Goal: Task Accomplishment & Management: Manage account settings

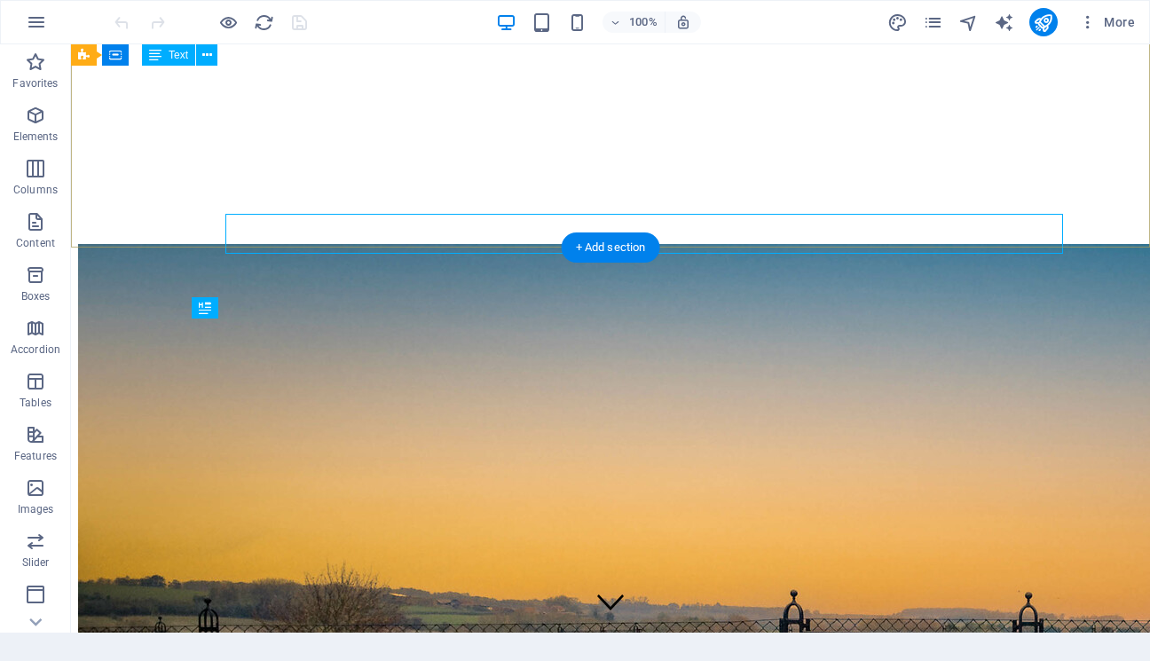
scroll to position [385, 0]
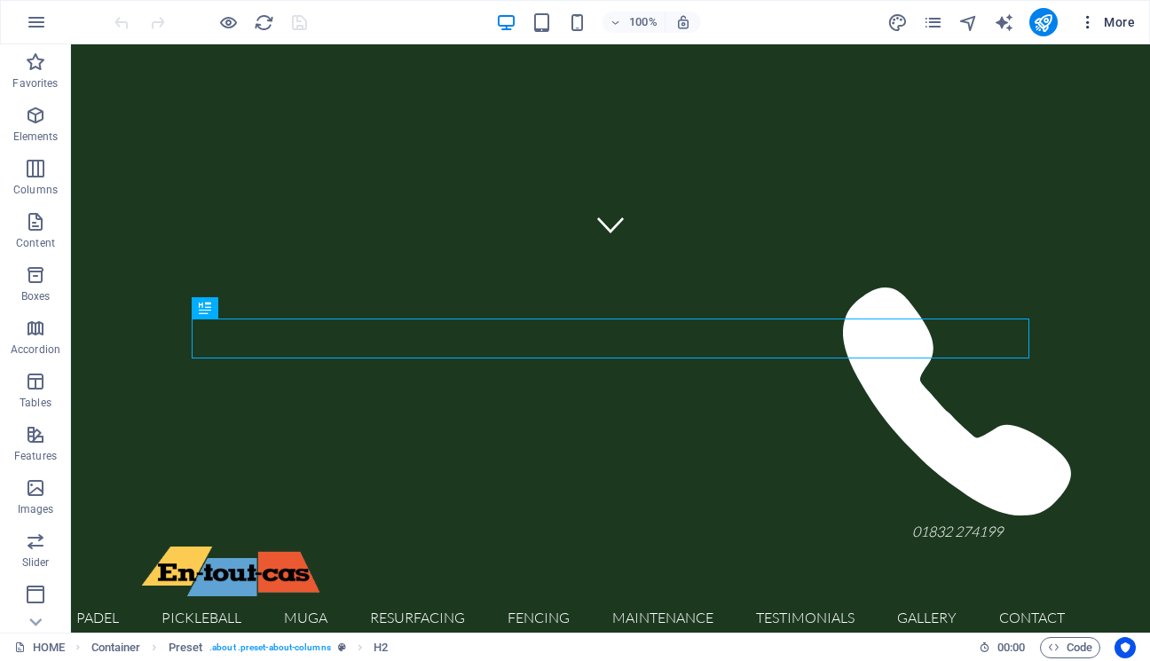
click at [1091, 26] on icon "button" at bounding box center [1088, 22] width 18 height 18
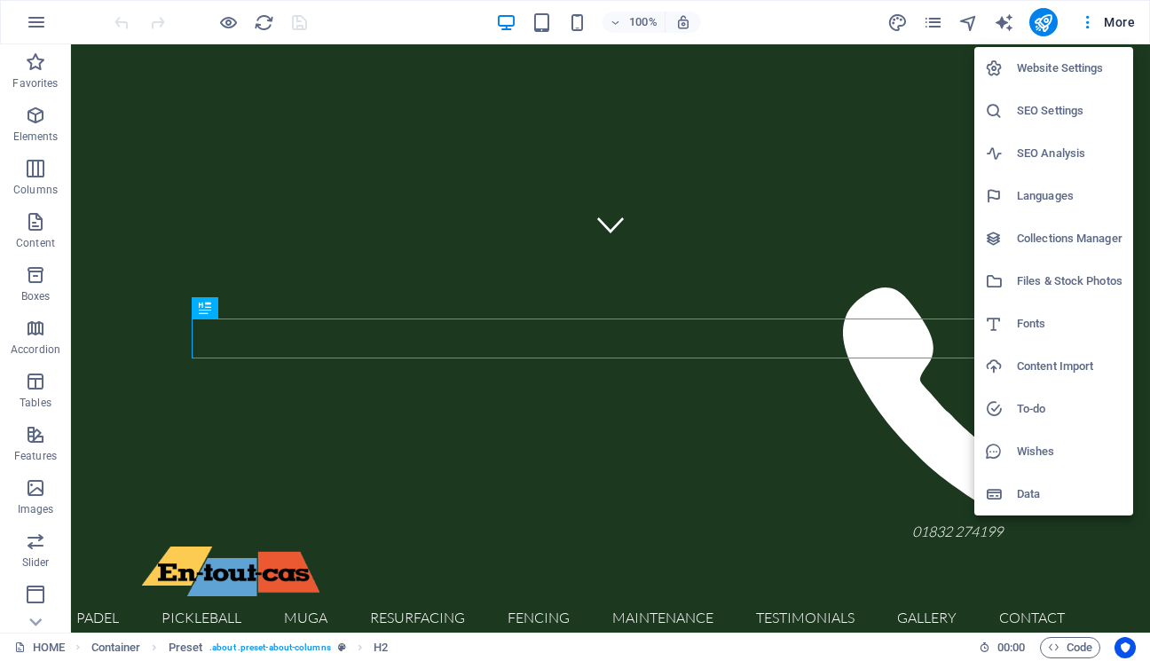
click at [1061, 73] on h6 "Website Settings" at bounding box center [1070, 68] width 106 height 21
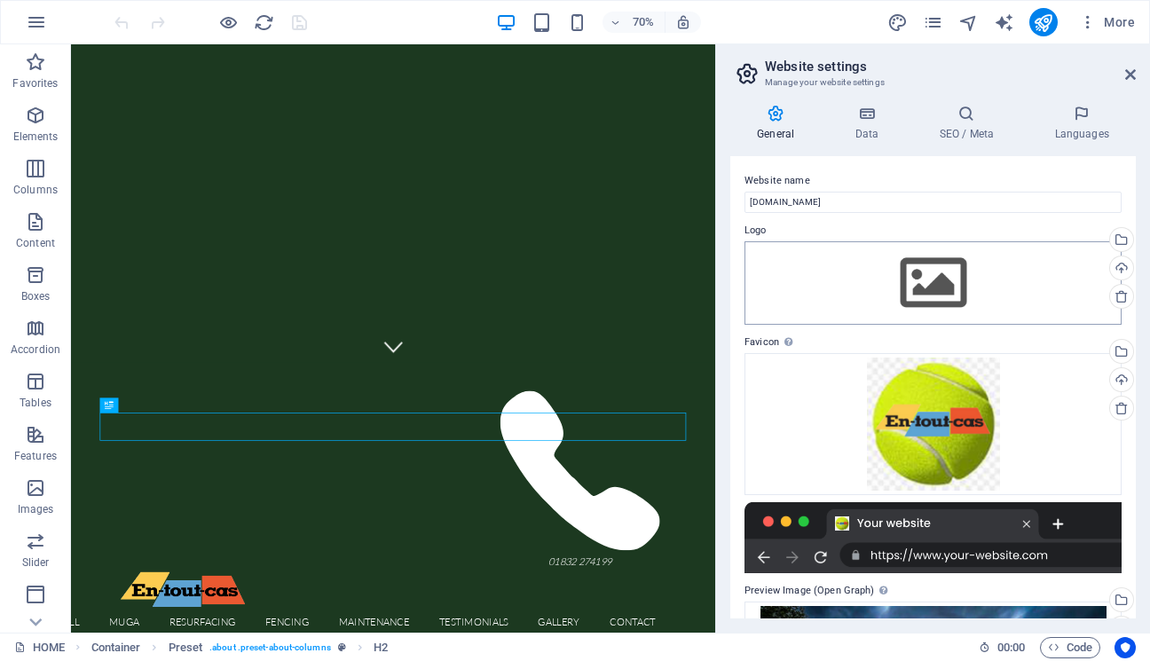
scroll to position [201, 0]
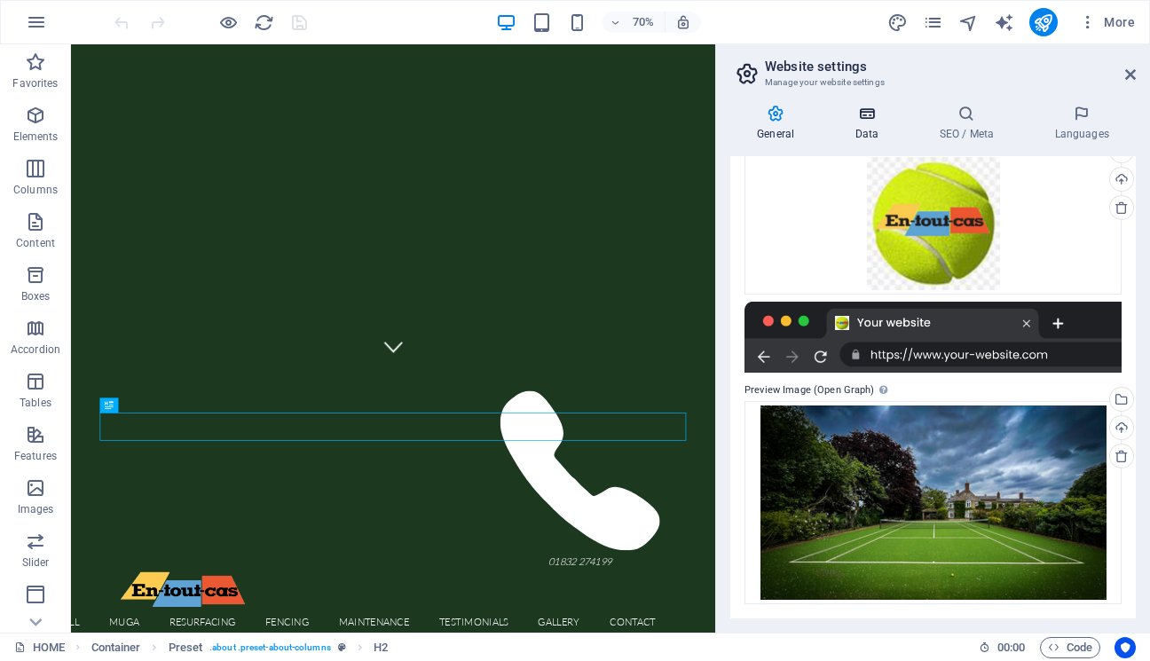
click at [870, 120] on icon at bounding box center [866, 114] width 77 height 18
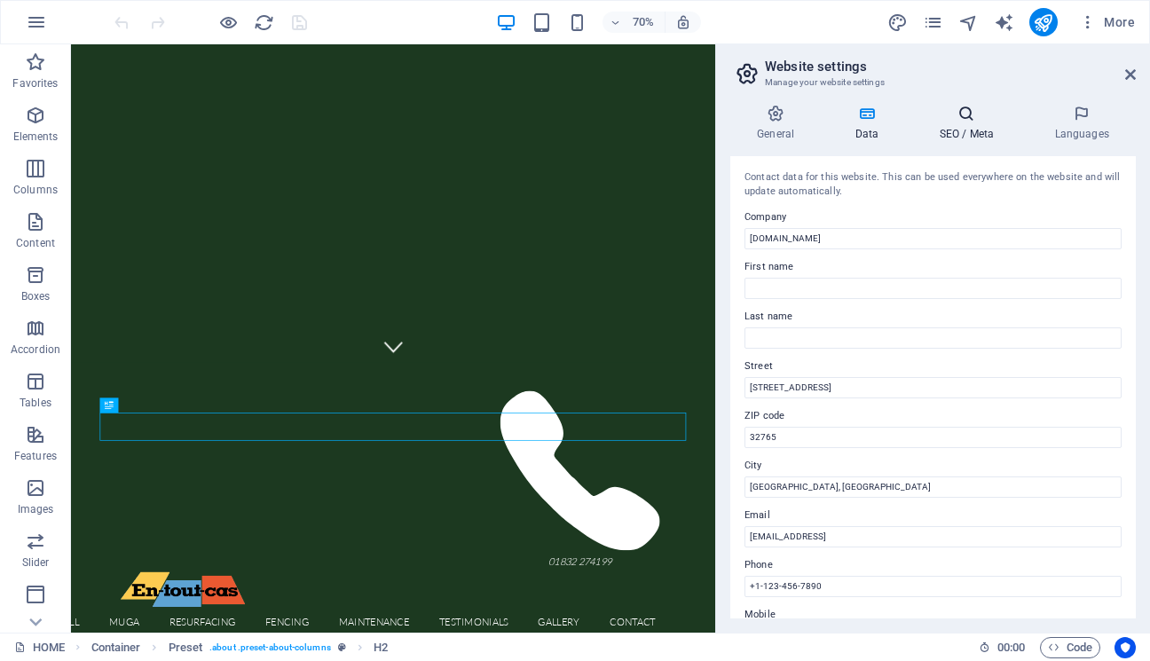
click at [958, 122] on icon at bounding box center [966, 114] width 108 height 18
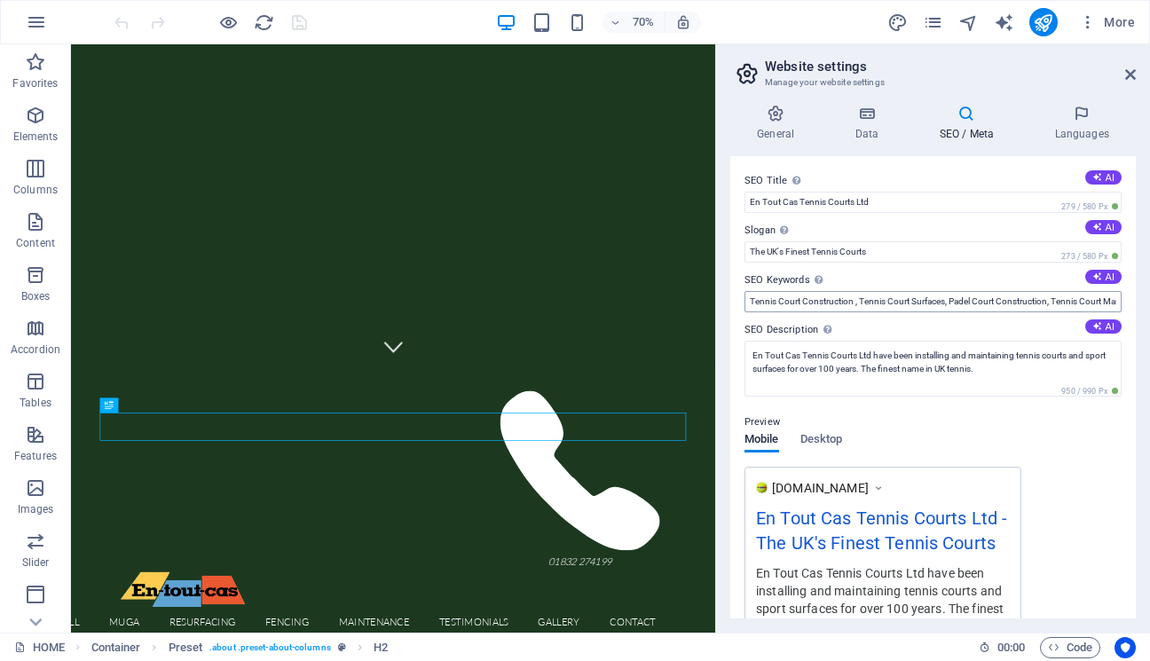
scroll to position [268, 0]
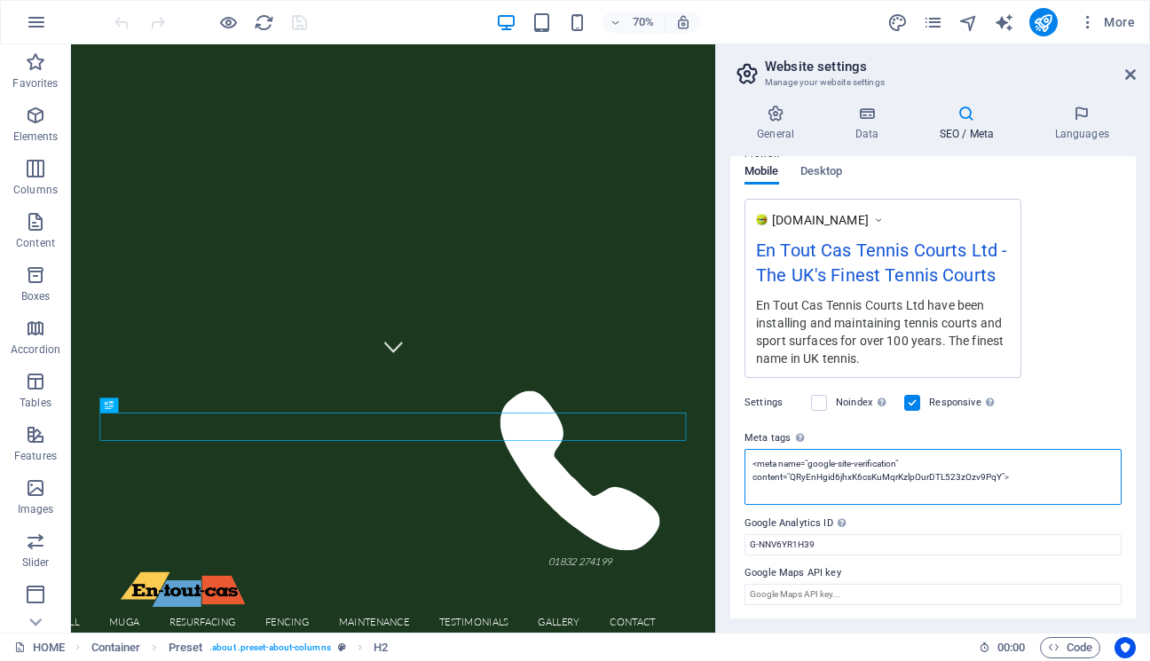
click at [1022, 472] on textarea "<meta name="google-site-verification" content="QRyEnHgid6jhxK6csKuMqrKzlpOurDTL…" at bounding box center [933, 477] width 377 height 56
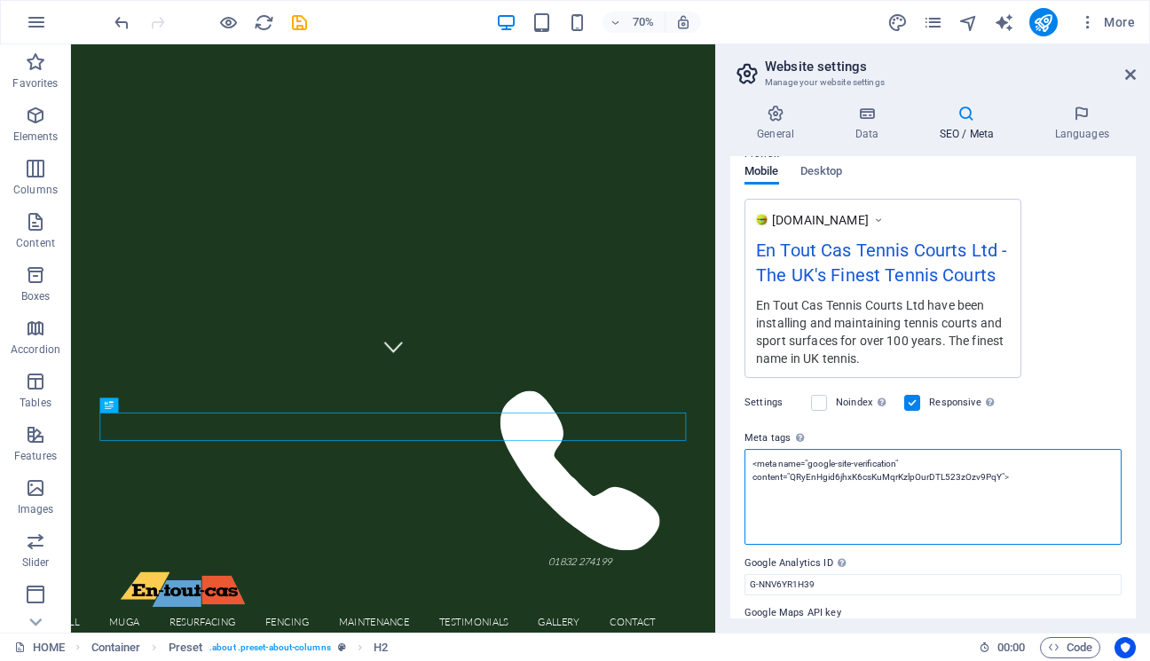
paste textarea "<!-- Google Tag Manager --> <script>(function(w,d,s,l,i){w[l]=w[l]||[];w[l].pus…"
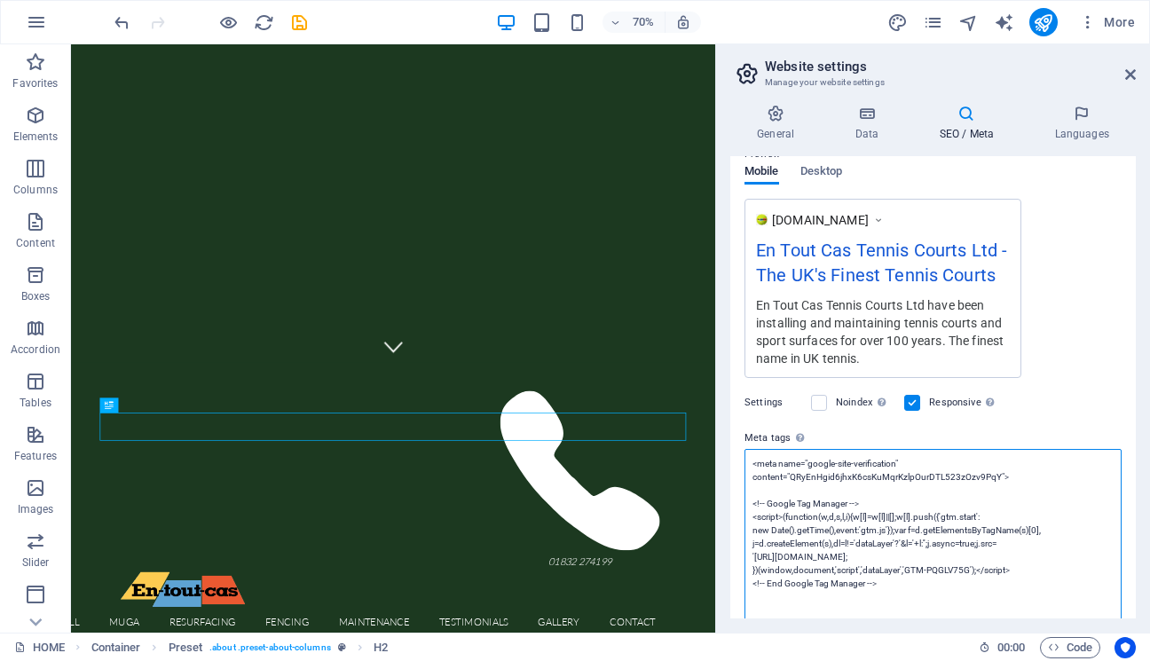
scroll to position [388, 0]
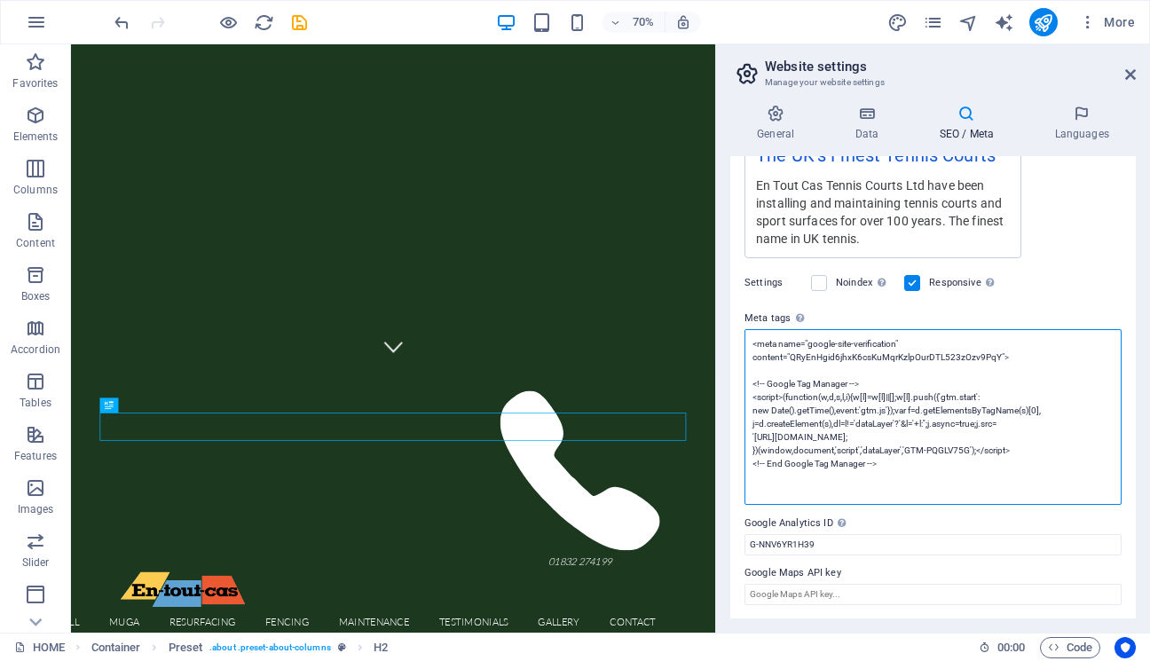
drag, startPoint x: 892, startPoint y: 477, endPoint x: 715, endPoint y: 376, distance: 203.1
click at [715, 376] on aside "Website settings Manage your website settings General Data SEO / Meta Languages…" at bounding box center [932, 338] width 435 height 588
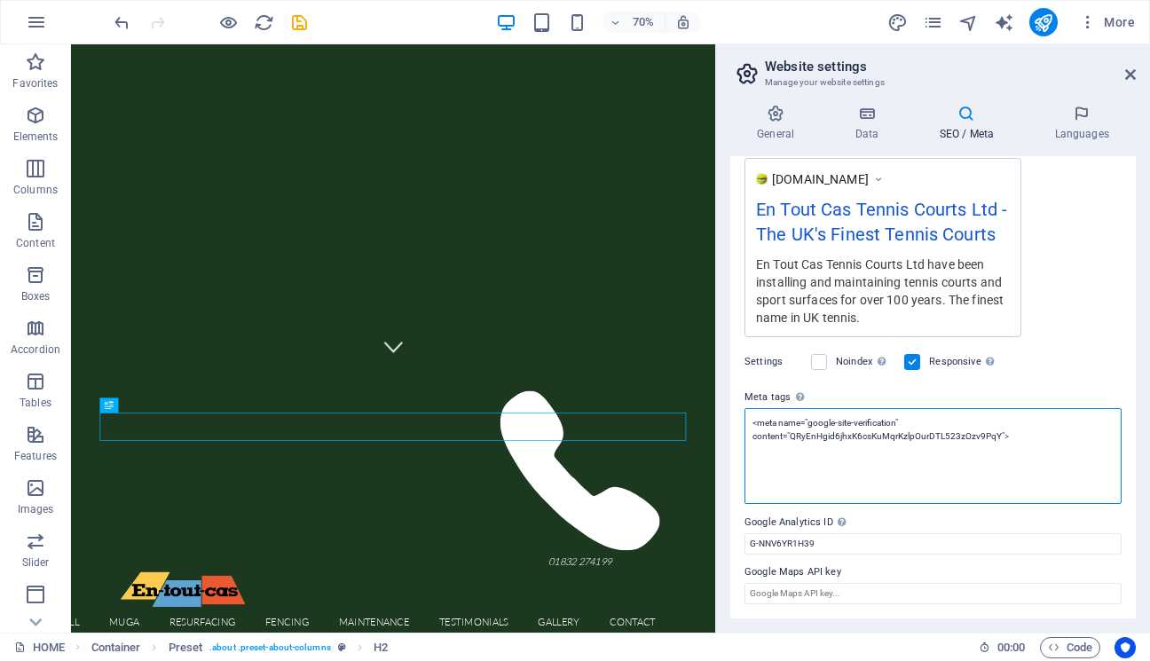
scroll to position [308, 0]
type textarea "<meta name="google-site-verification" content="QRyEnHgid6jhxK6csKuMqrKzlpOurDTL…"
